Goal: Transaction & Acquisition: Purchase product/service

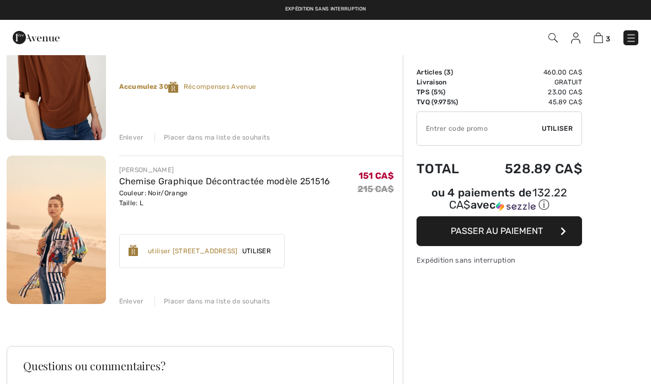
click at [50, 228] on img at bounding box center [56, 230] width 99 height 149
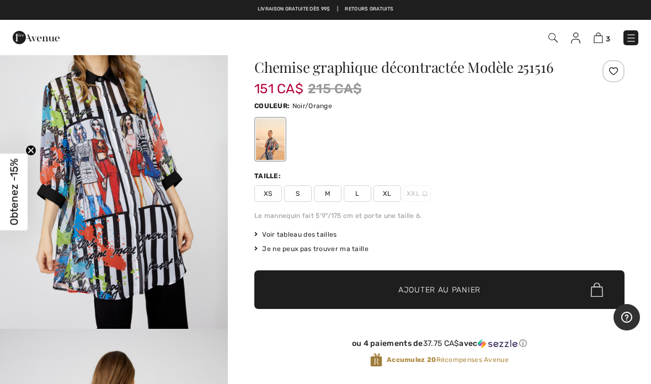
scroll to position [20, 0]
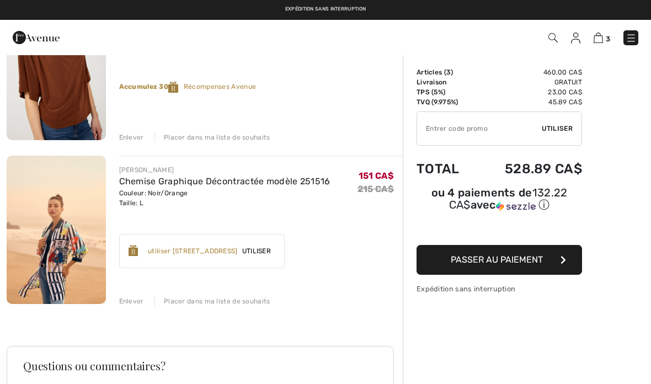
click at [53, 74] on img at bounding box center [56, 66] width 99 height 149
click at [52, 72] on img at bounding box center [56, 66] width 99 height 149
click at [56, 75] on img at bounding box center [56, 66] width 99 height 149
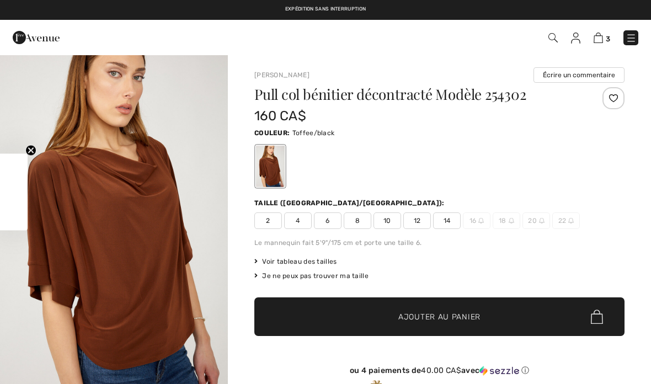
checkbox input "true"
click at [603, 39] on img at bounding box center [598, 38] width 9 height 10
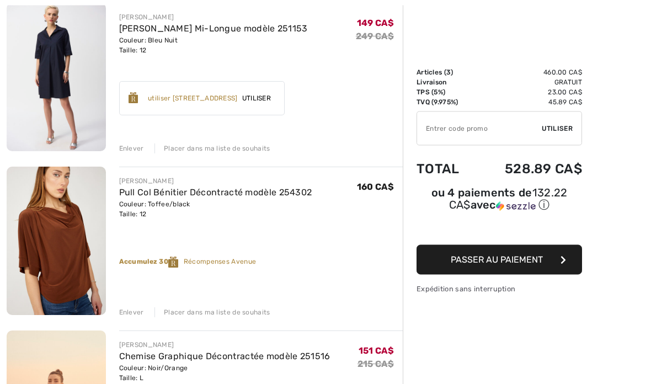
scroll to position [142, 0]
click at [123, 143] on div "Enlever" at bounding box center [131, 148] width 25 height 10
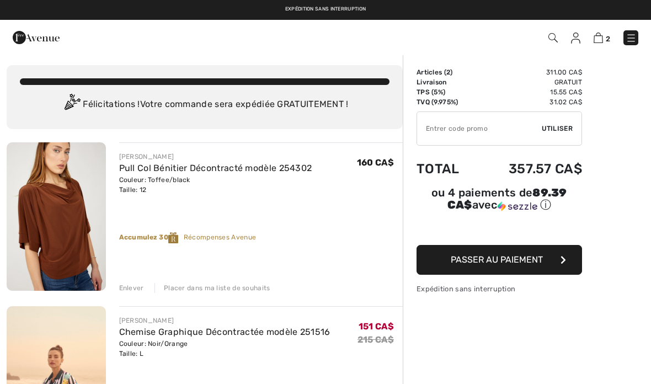
scroll to position [0, 0]
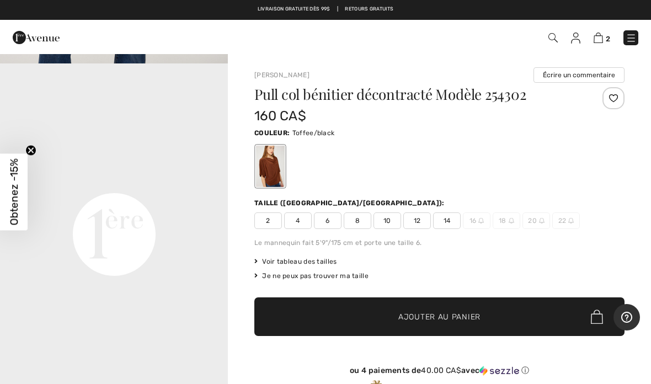
scroll to position [675, 0]
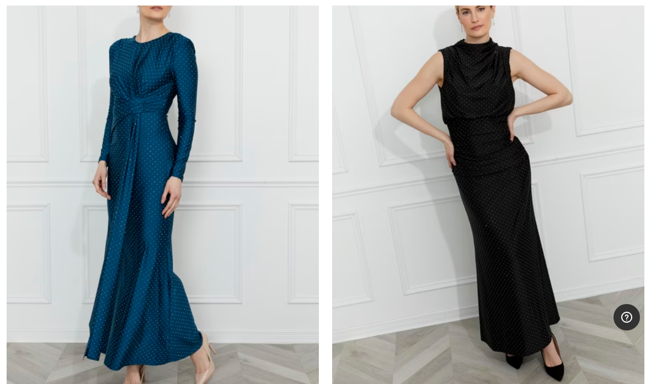
checkbox input "true"
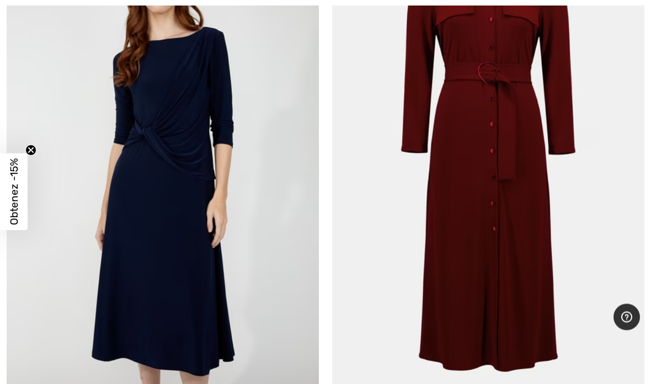
scroll to position [7749, 0]
click at [86, 268] on img at bounding box center [163, 162] width 312 height 469
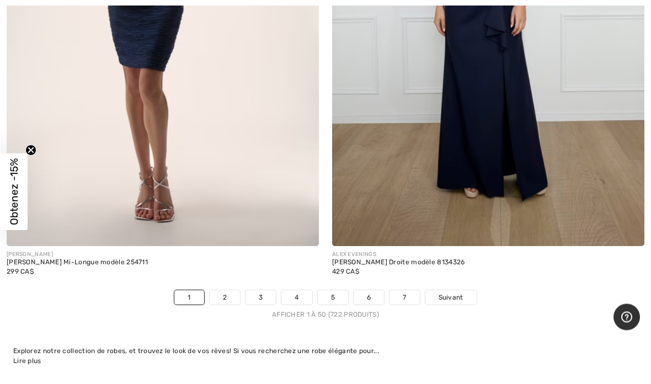
scroll to position [13279, 0]
click at [231, 290] on link "2" at bounding box center [225, 297] width 30 height 14
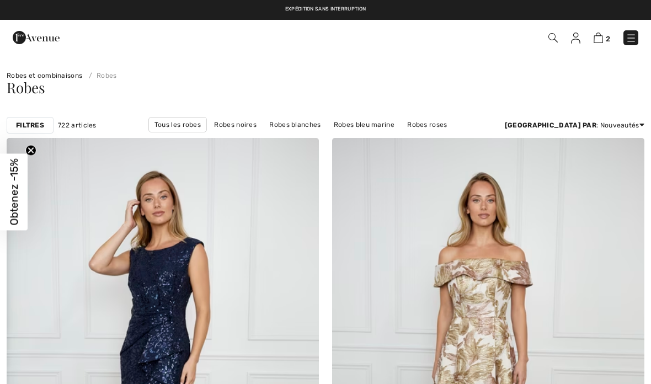
checkbox input "true"
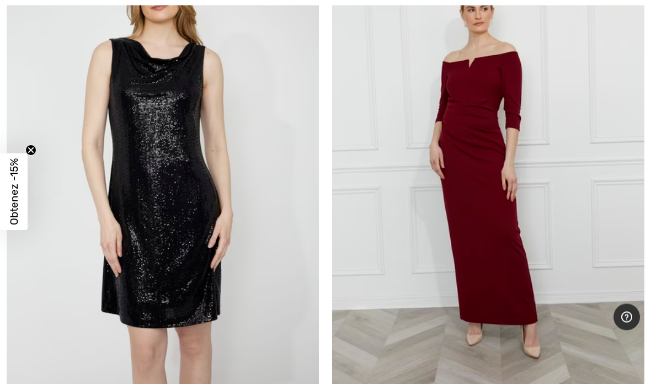
scroll to position [5488, 0]
click at [27, 231] on span "Obtenez -15%" at bounding box center [14, 192] width 28 height 77
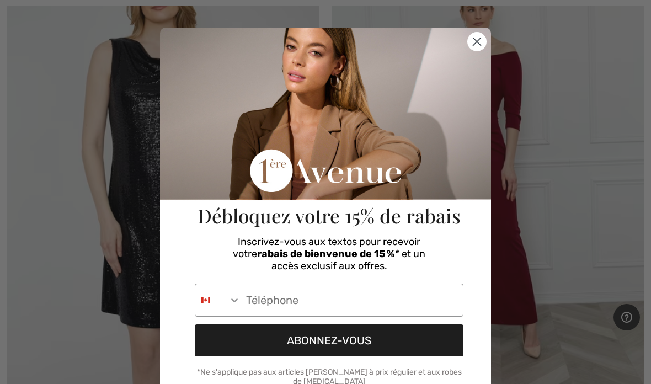
click at [480, 34] on circle "Close dialog" at bounding box center [477, 42] width 18 height 18
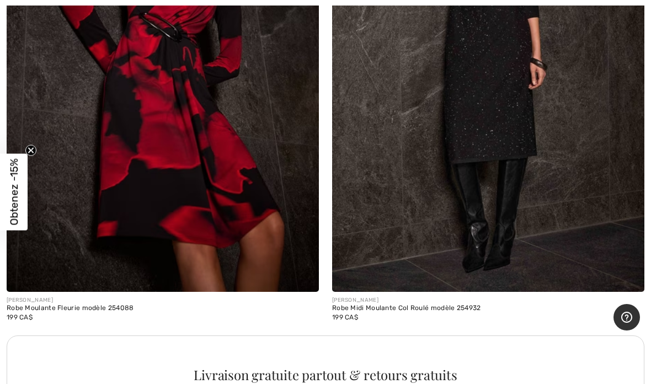
scroll to position [9361, 0]
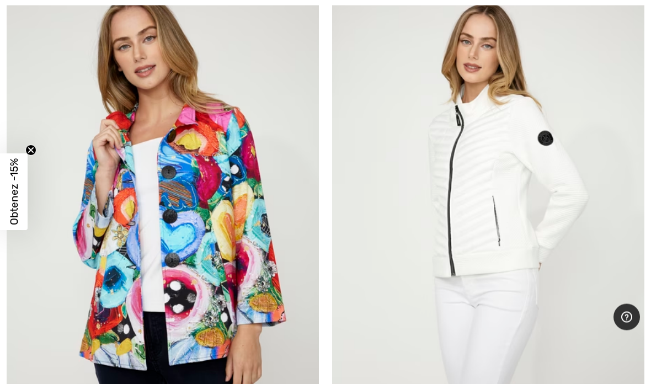
scroll to position [8699, 0]
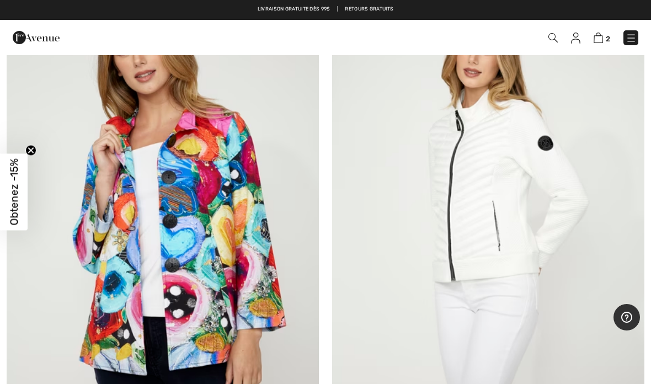
click at [86, 70] on img at bounding box center [163, 223] width 312 height 469
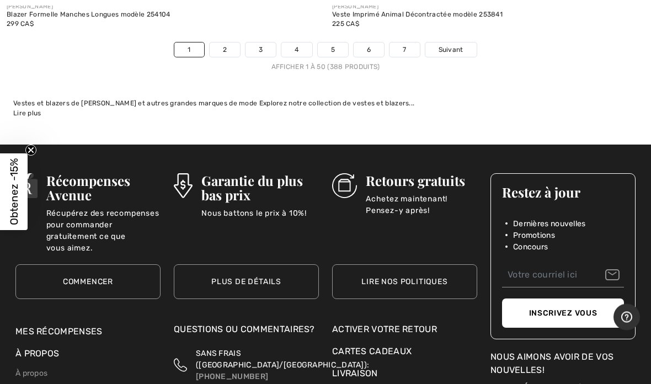
scroll to position [13496, 0]
